Goal: Navigation & Orientation: Understand site structure

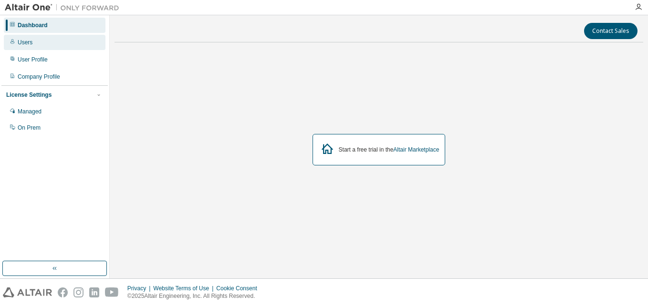
click at [29, 42] on div "Users" at bounding box center [25, 43] width 15 height 8
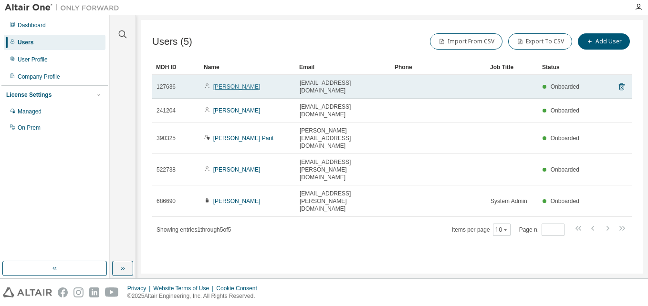
click at [224, 85] on link "[PERSON_NAME]" at bounding box center [236, 86] width 47 height 7
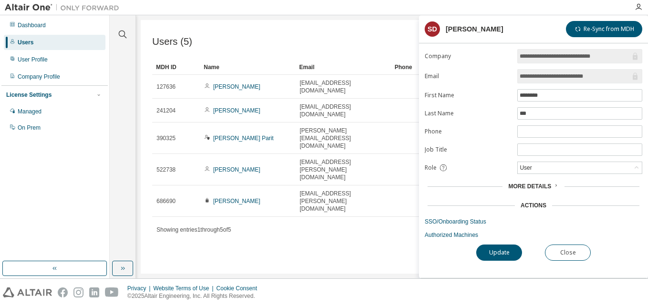
click at [547, 184] on span "More Details" at bounding box center [529, 186] width 43 height 7
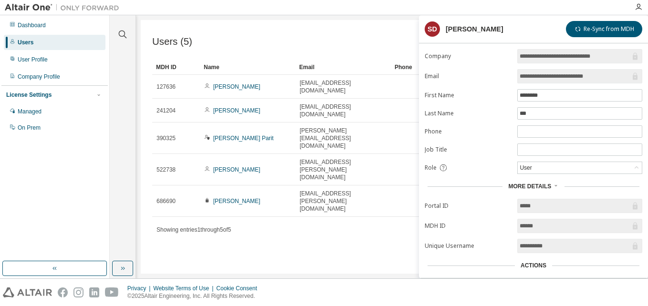
scroll to position [48, 0]
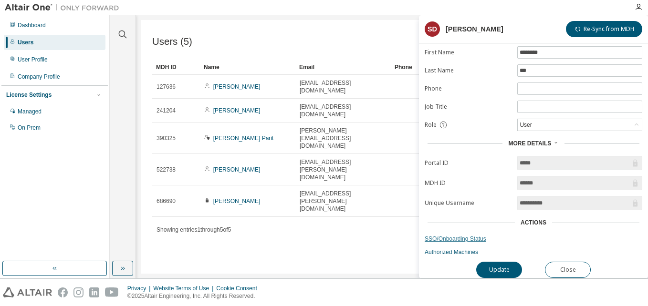
click at [474, 235] on link "SSO/Onboarding Status" at bounding box center [534, 239] width 218 height 8
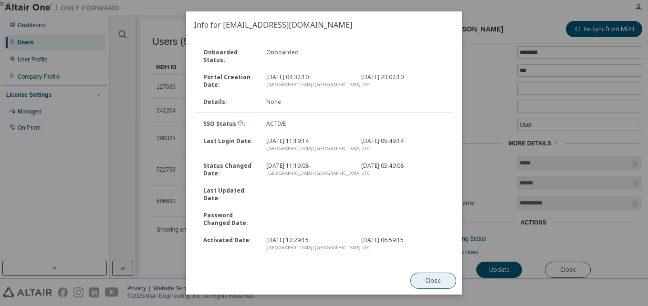
click at [437, 286] on button "Close" at bounding box center [433, 281] width 46 height 16
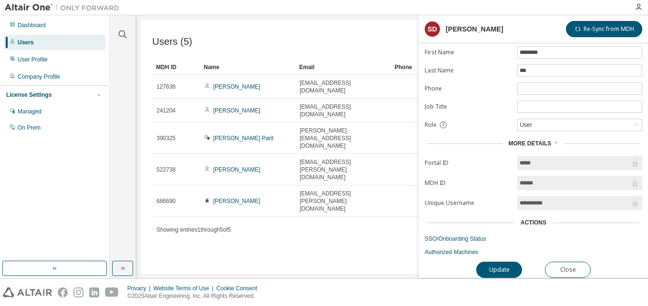
click at [540, 257] on div "**********" at bounding box center [533, 142] width 229 height 272
click at [569, 268] on button "Close" at bounding box center [568, 270] width 46 height 16
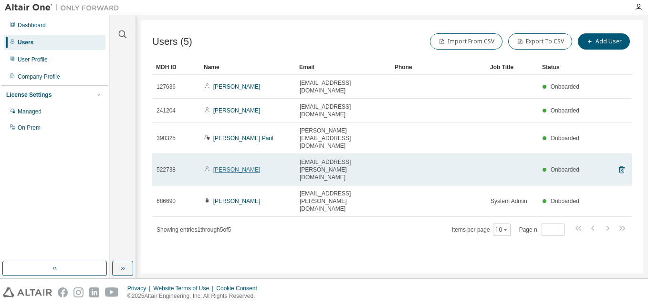
drag, startPoint x: 260, startPoint y: 133, endPoint x: 213, endPoint y: 133, distance: 46.8
click at [213, 166] on div "[PERSON_NAME]" at bounding box center [247, 170] width 87 height 8
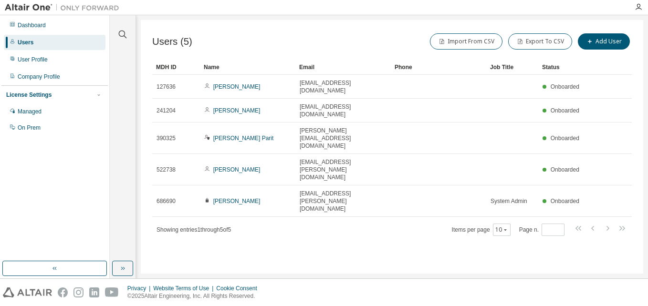
copy link "[PERSON_NAME]"
click at [43, 62] on div "User Profile" at bounding box center [33, 60] width 30 height 8
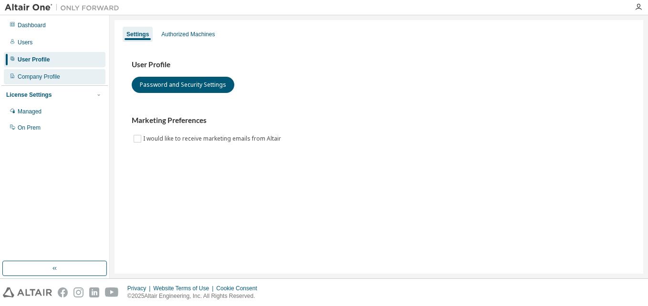
click at [30, 78] on div "Company Profile" at bounding box center [39, 77] width 42 height 8
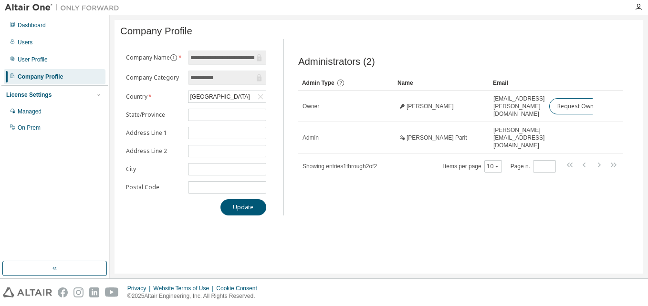
click at [426, 212] on div "Administrators (2) Clear Load Save Save As Field Operator Value Select filter S…" at bounding box center [461, 130] width 348 height 171
click at [31, 27] on div "Dashboard" at bounding box center [32, 25] width 28 height 8
